Goal: Check status: Check status

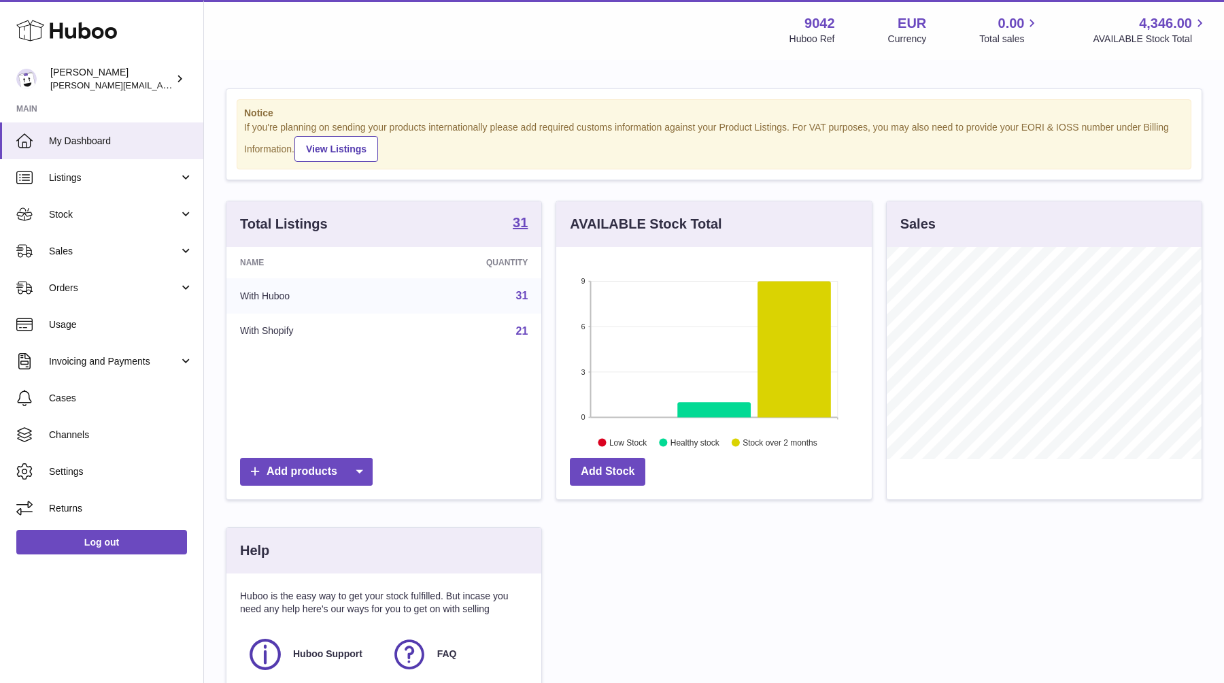
scroll to position [212, 315]
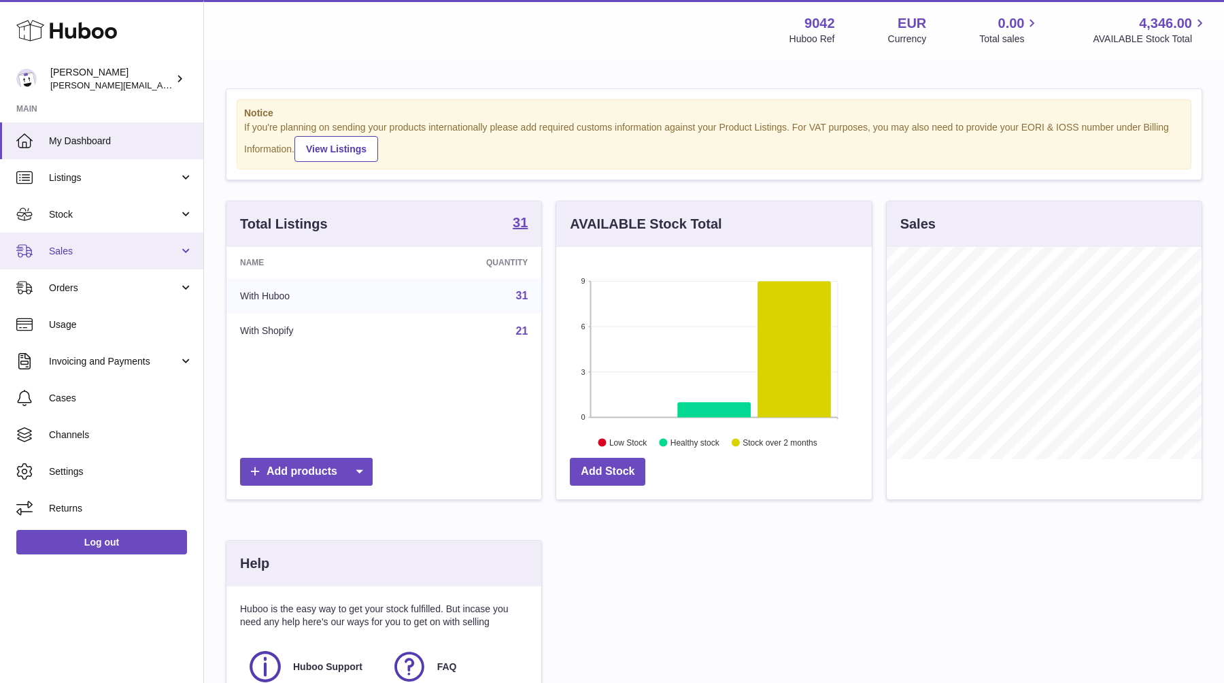
click at [65, 251] on span "Sales" at bounding box center [114, 251] width 130 height 13
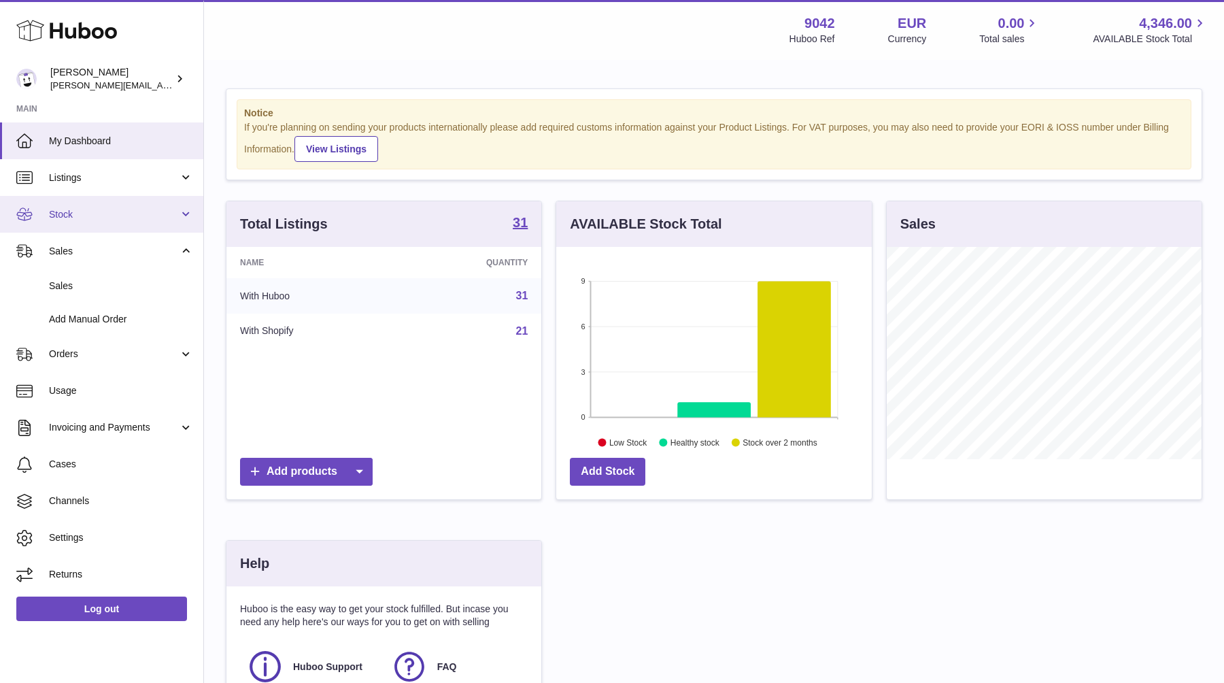
click at [75, 223] on link "Stock" at bounding box center [101, 214] width 203 height 37
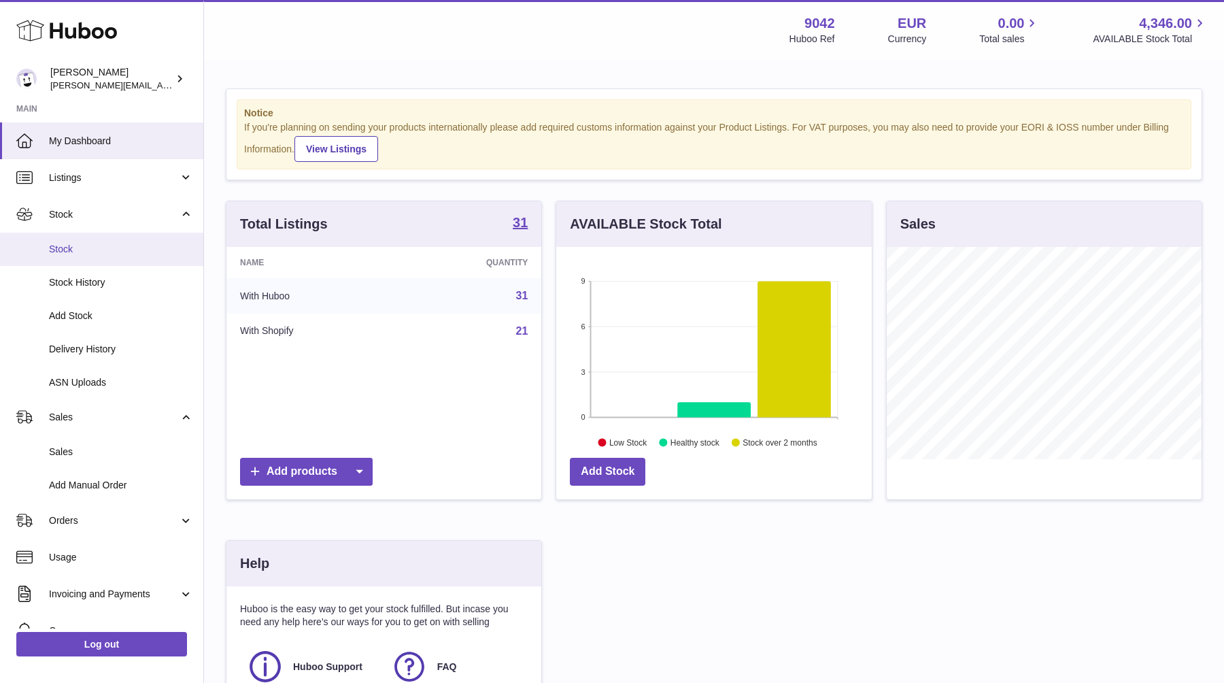
click at [69, 252] on span "Stock" at bounding box center [121, 249] width 144 height 13
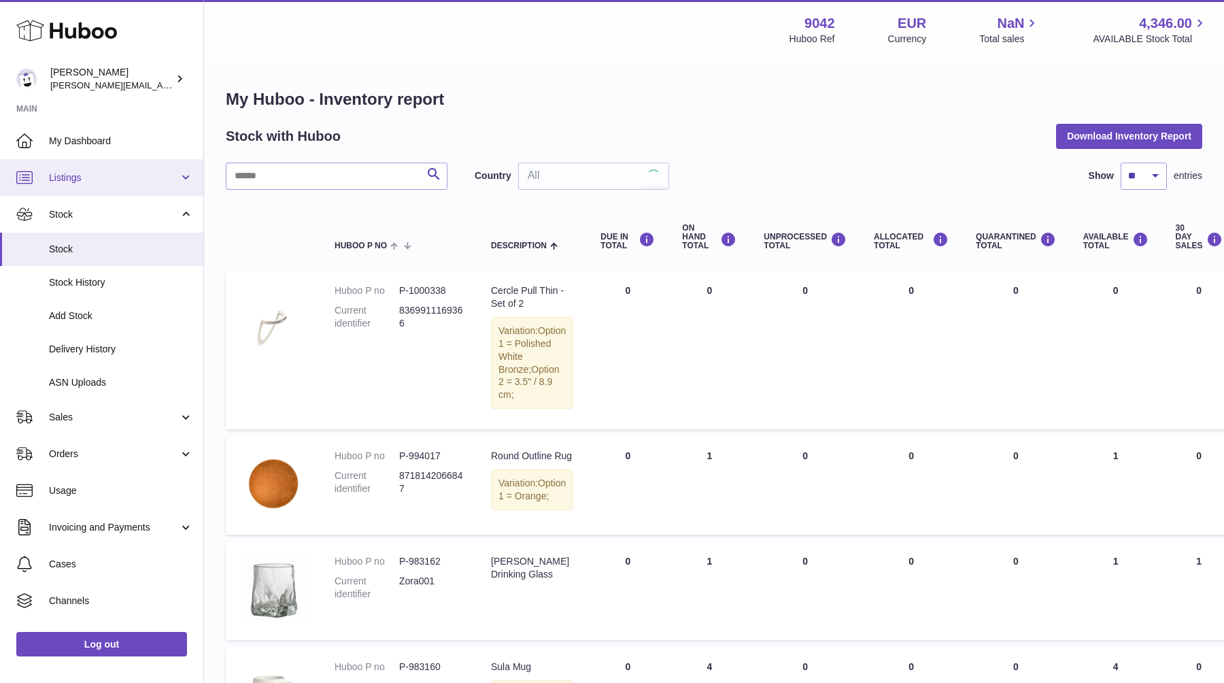
click at [53, 175] on span "Listings" at bounding box center [114, 177] width 130 height 13
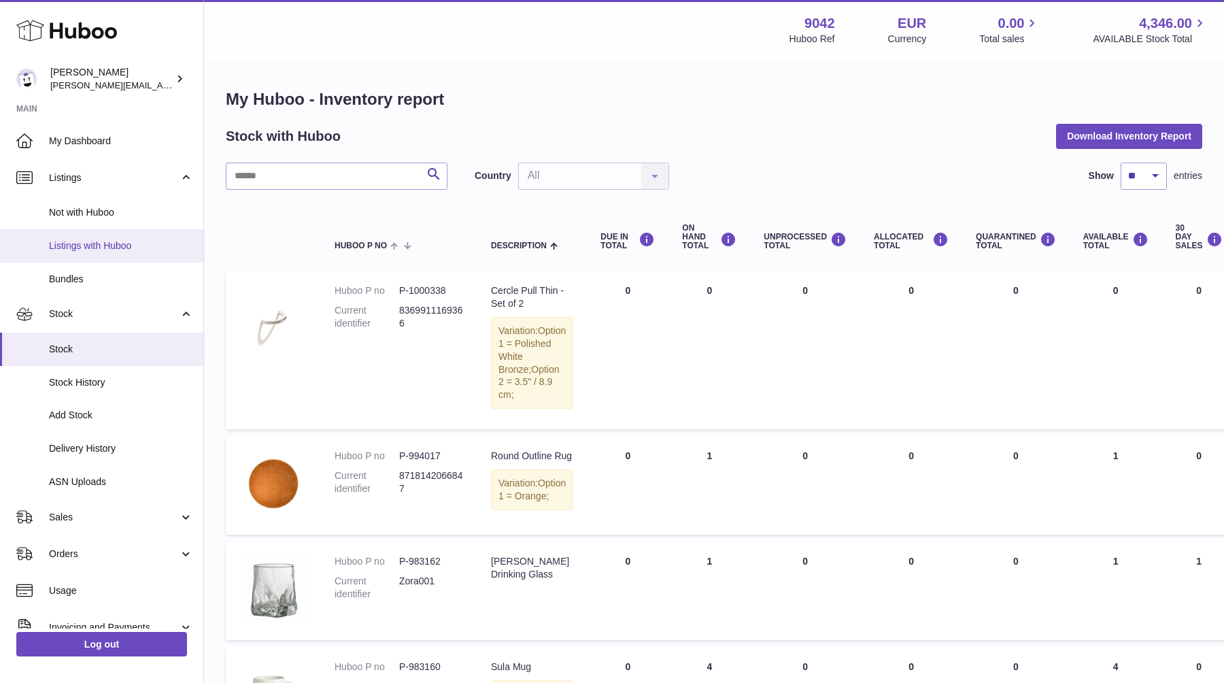
click at [69, 249] on span "Listings with Huboo" at bounding box center [121, 245] width 144 height 13
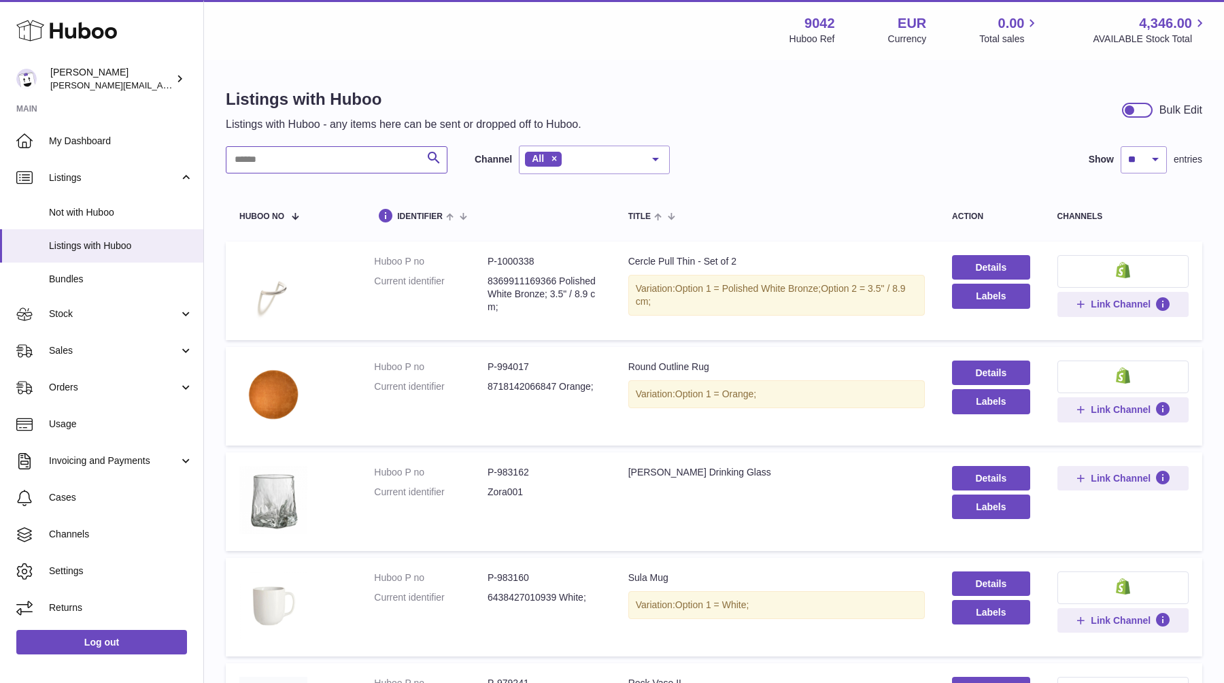
click at [321, 165] on input "text" at bounding box center [337, 159] width 222 height 27
paste input "*******"
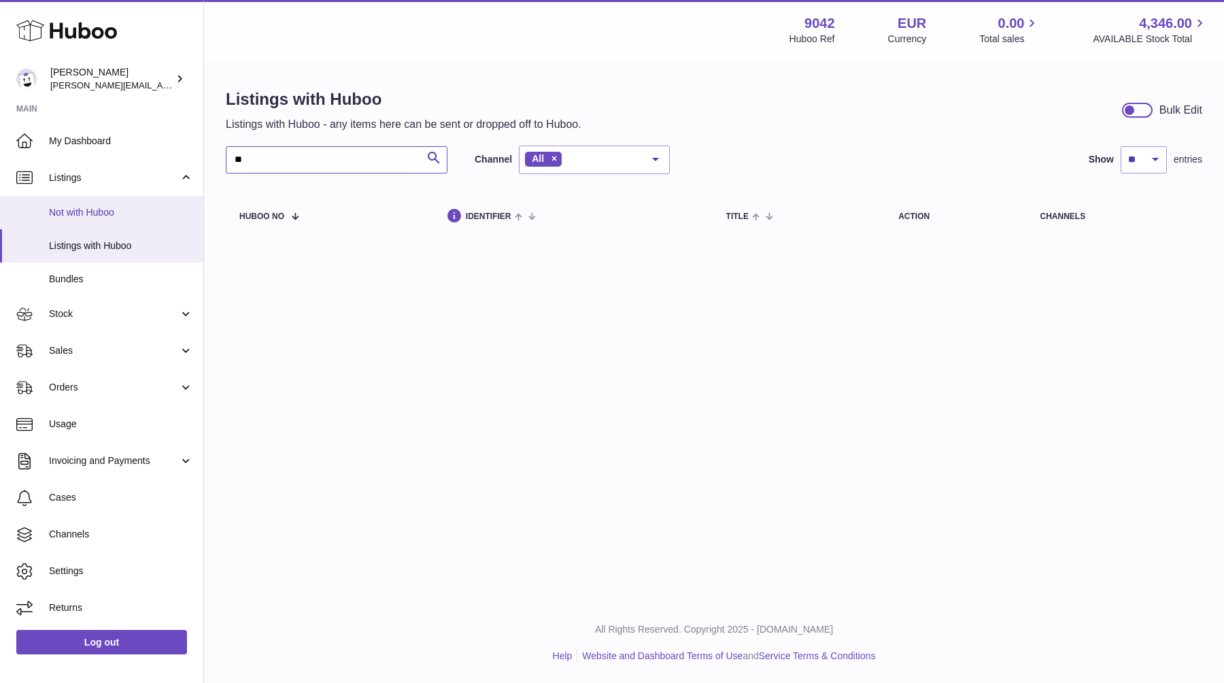
type input "*"
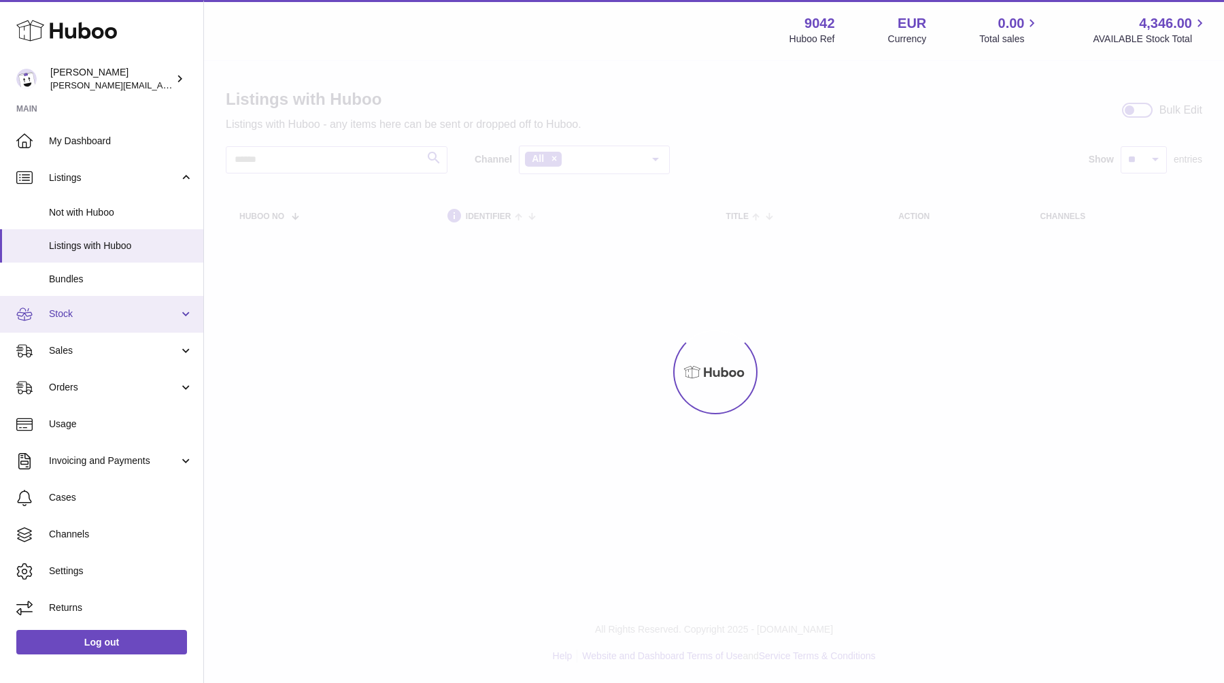
click at [79, 315] on span "Stock" at bounding box center [114, 313] width 130 height 13
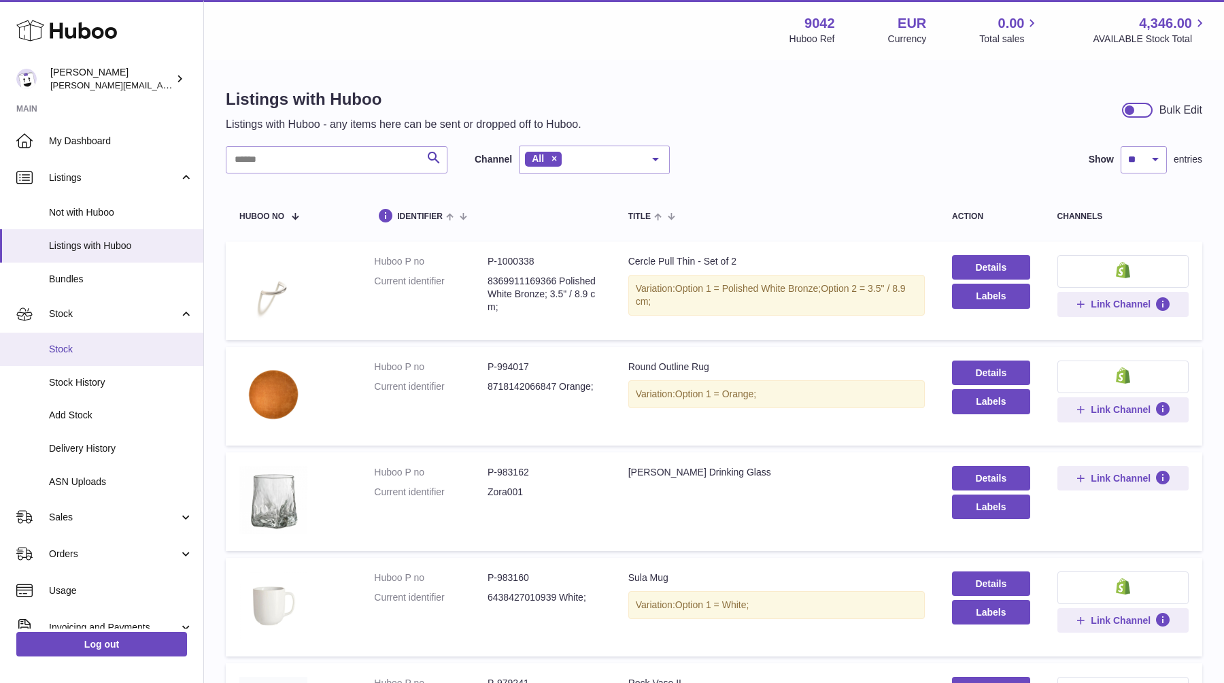
click at [79, 349] on span "Stock" at bounding box center [121, 349] width 144 height 13
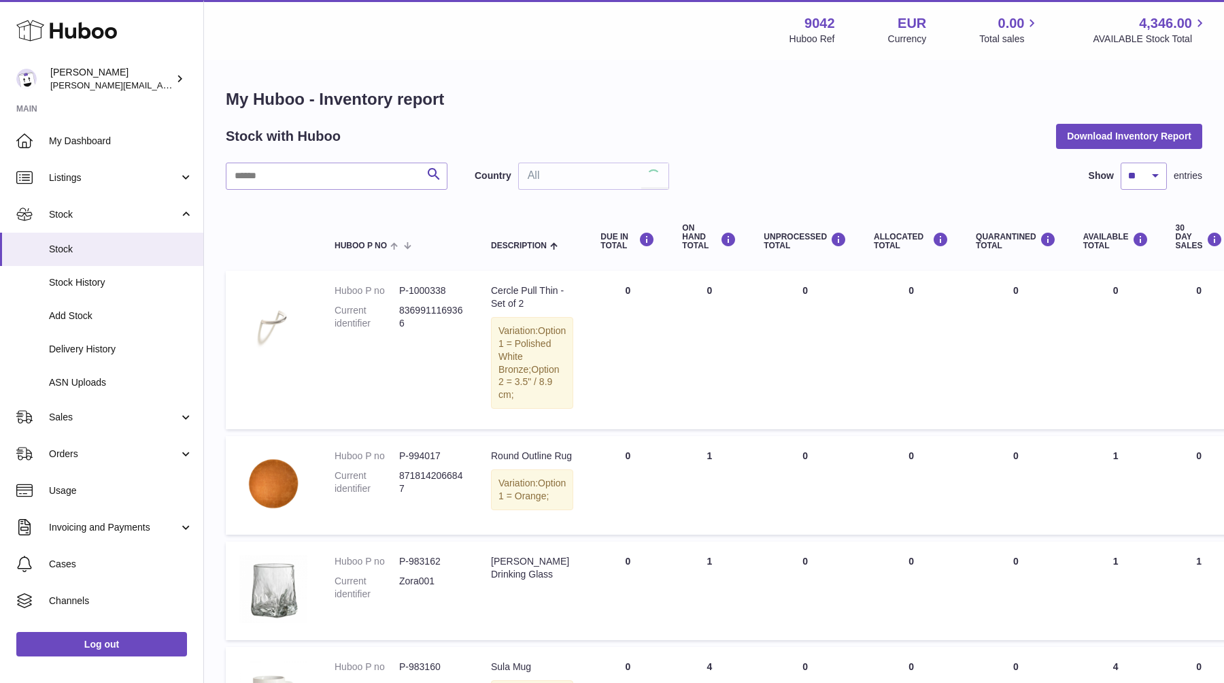
click at [290, 176] on input "text" at bounding box center [337, 176] width 222 height 27
paste input "*******"
type input "*******"
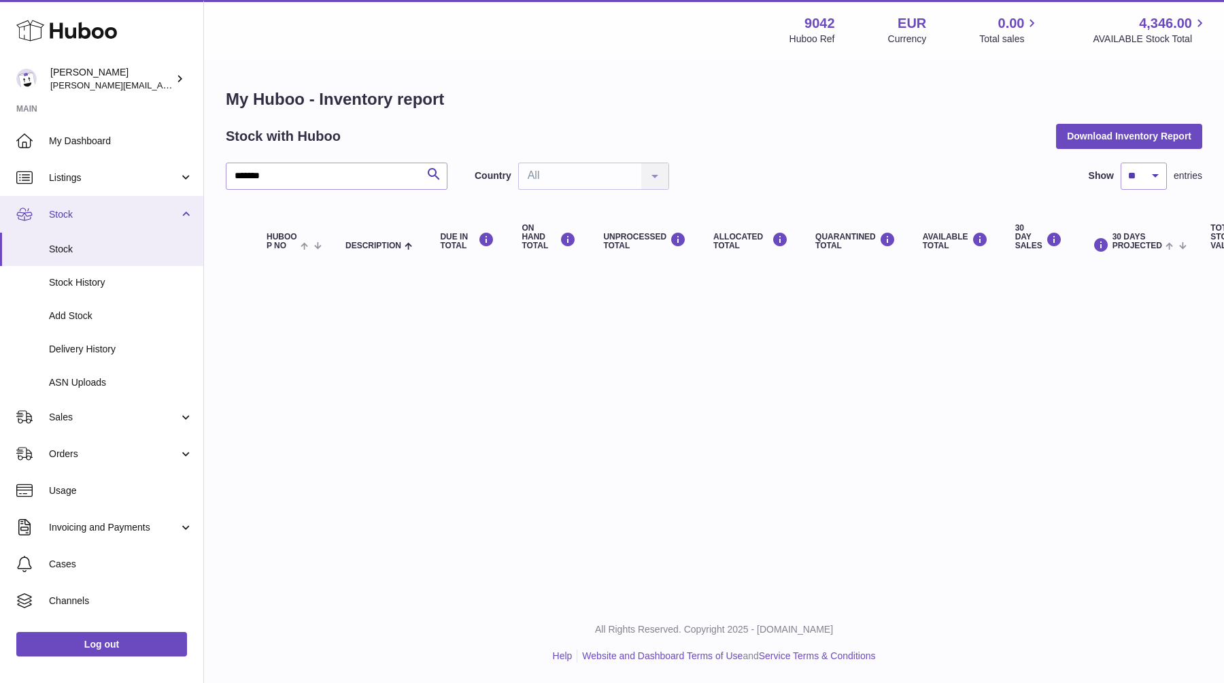
click at [84, 201] on link "Stock" at bounding box center [101, 214] width 203 height 37
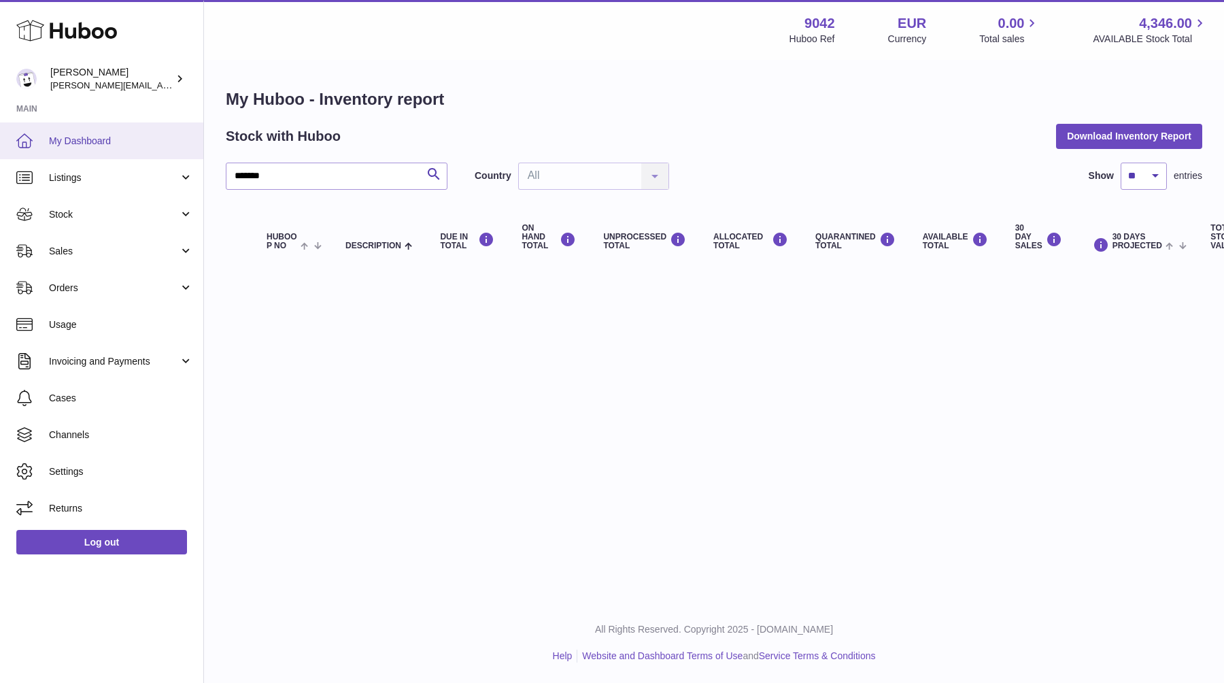
click at [78, 142] on span "My Dashboard" at bounding box center [121, 141] width 144 height 13
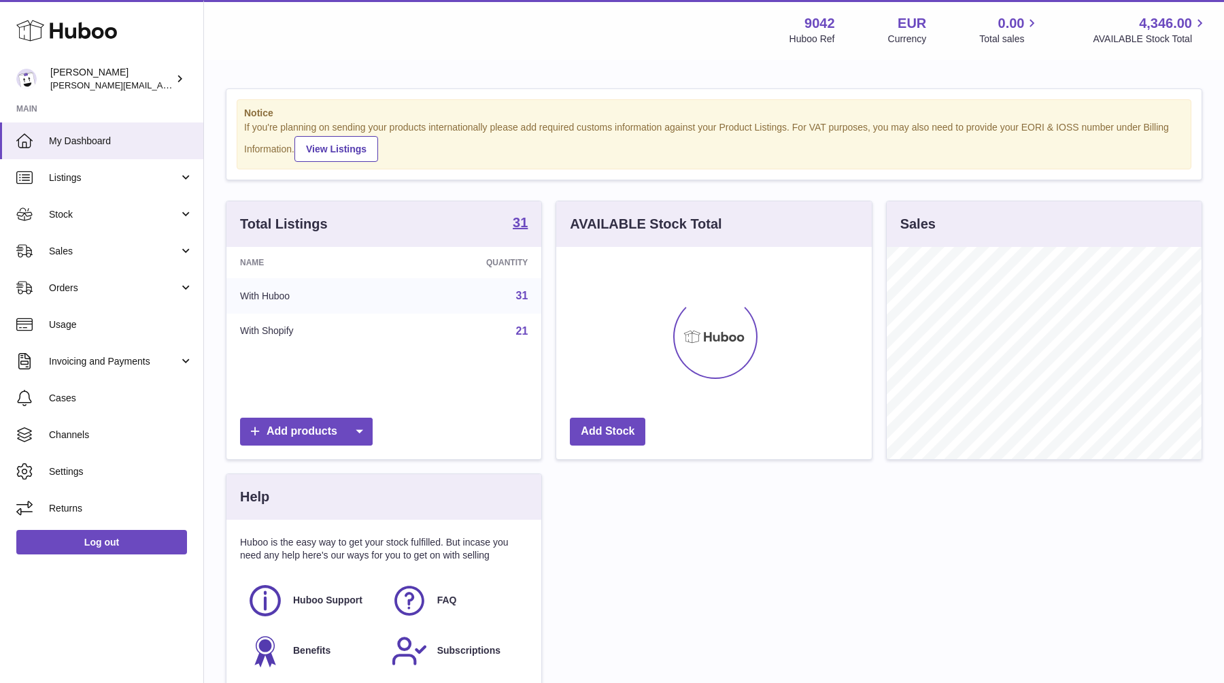
scroll to position [212, 315]
